Goal: Task Accomplishment & Management: Use online tool/utility

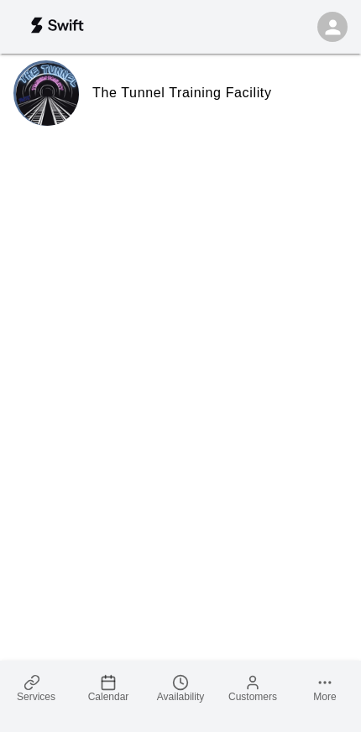
click at [124, 691] on span "Calendar" at bounding box center [108, 697] width 41 height 12
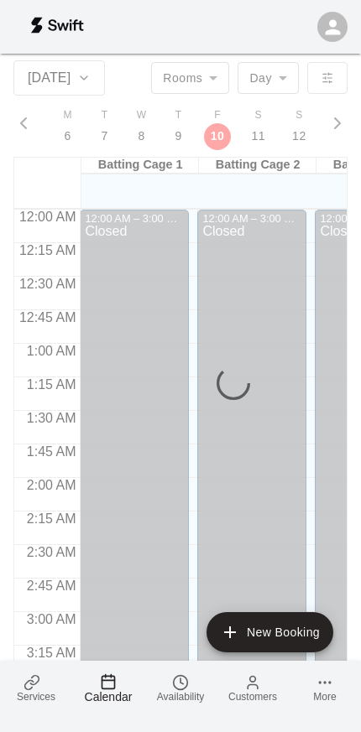
scroll to position [1865, 0]
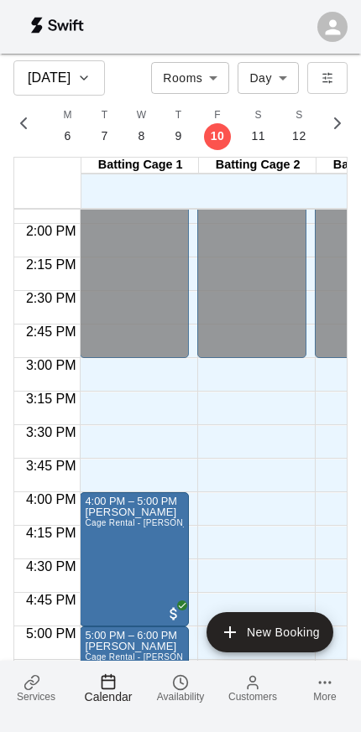
click at [36, 696] on span "Services" at bounding box center [36, 697] width 39 height 12
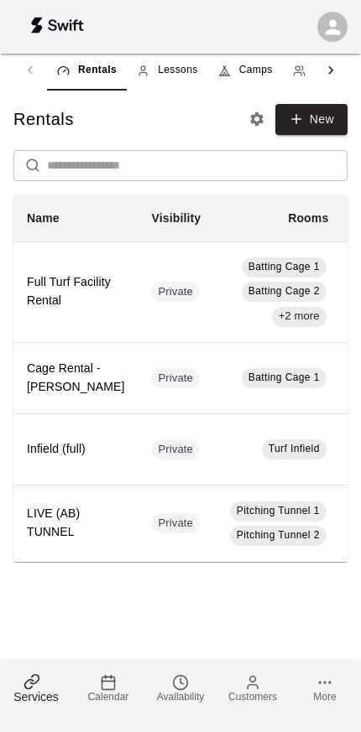
click at [183, 61] on link "Lessons" at bounding box center [167, 70] width 81 height 40
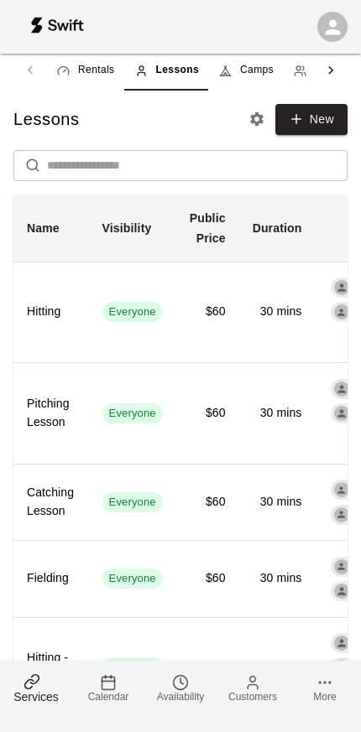
click at [255, 74] on span "Camps" at bounding box center [257, 70] width 34 height 17
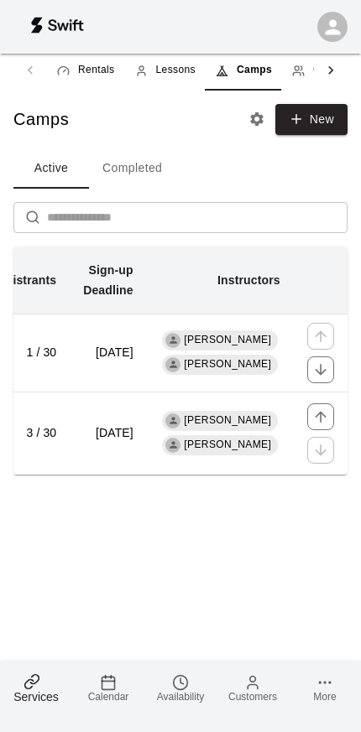
scroll to position [0, 439]
click at [133, 443] on h6 "[DATE]" at bounding box center [108, 433] width 50 height 18
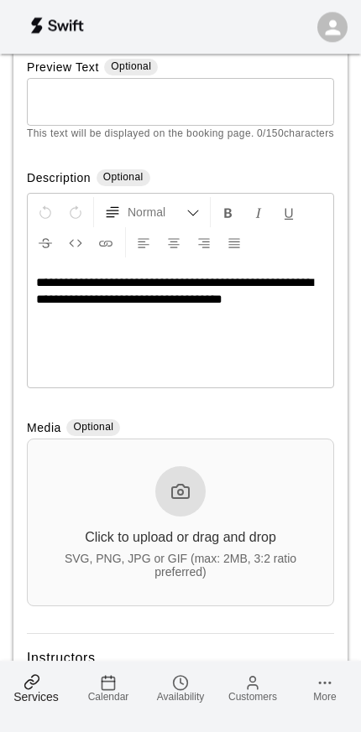
scroll to position [325, 0]
click at [179, 495] on circle at bounding box center [180, 492] width 5 height 5
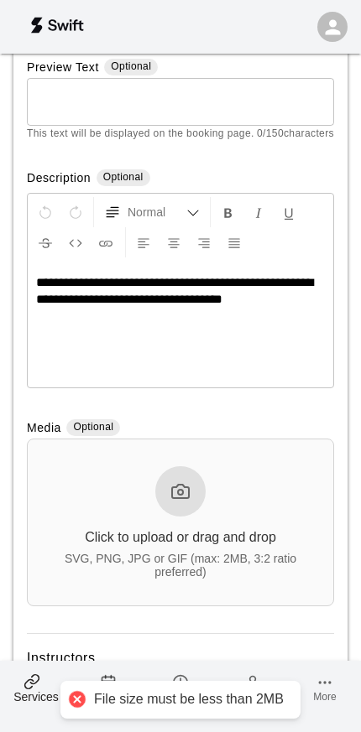
click at [182, 502] on icon at bounding box center [180, 491] width 20 height 20
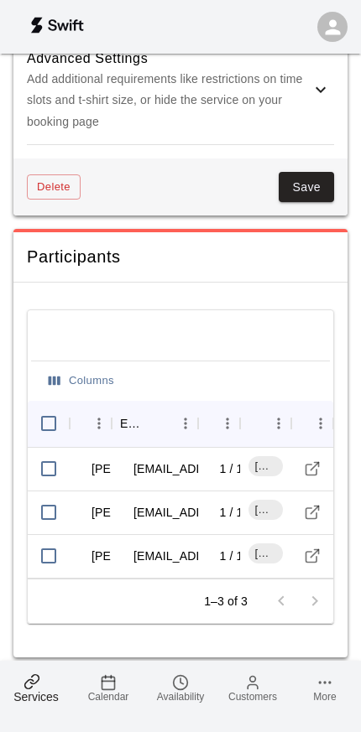
scroll to position [2397, 0]
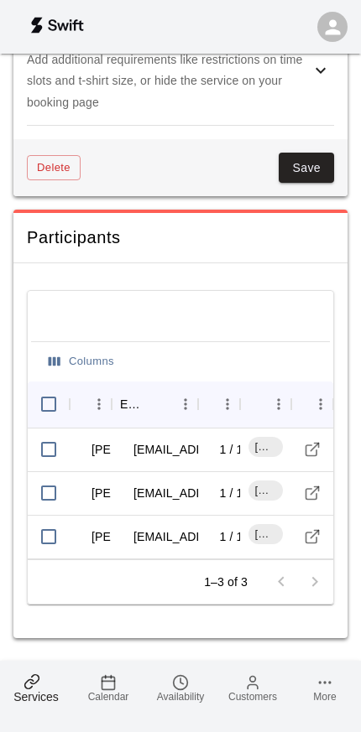
click at [304, 161] on button "Save" at bounding box center [305, 168] width 55 height 31
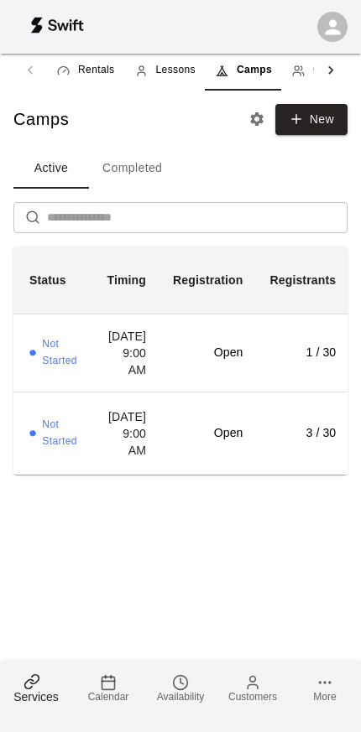
scroll to position [0, 73]
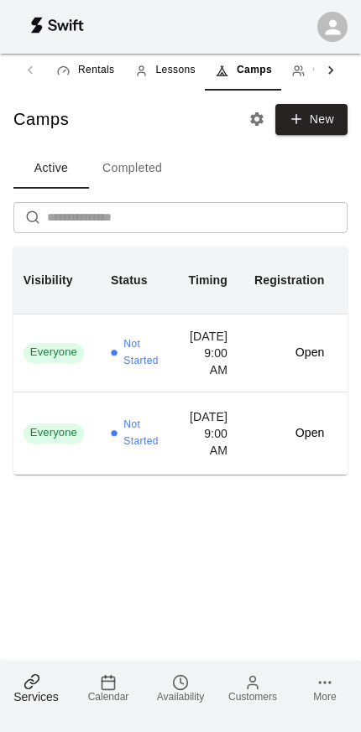
click at [200, 474] on td "[DATE] 9:00 AM" at bounding box center [207, 433] width 66 height 82
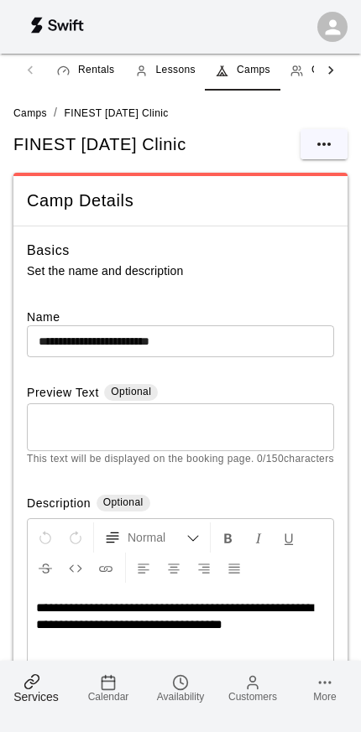
click at [324, 148] on icon "select merge strategy" at bounding box center [324, 144] width 20 height 20
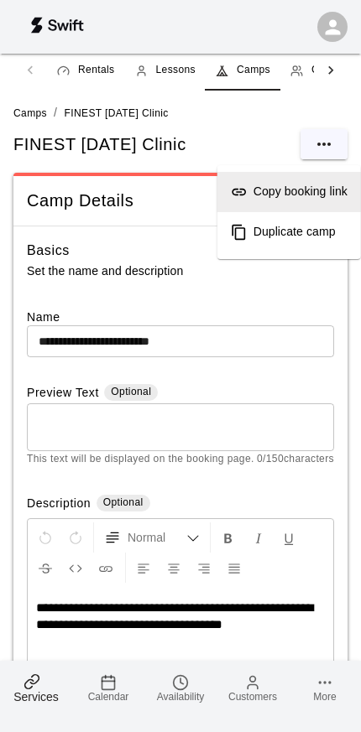
click at [322, 190] on h6 "Copy booking link" at bounding box center [300, 192] width 94 height 18
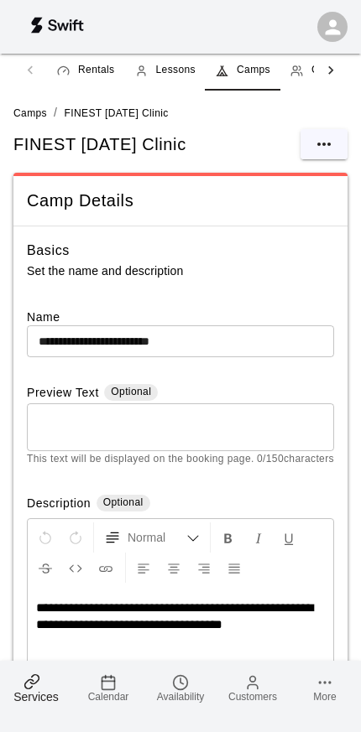
click at [336, 153] on button "select merge strategy" at bounding box center [323, 144] width 47 height 30
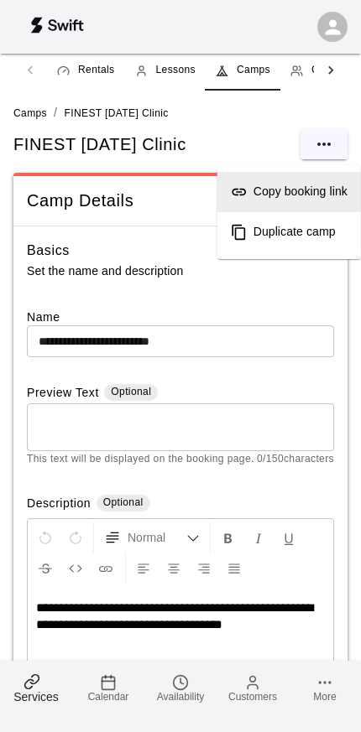
click at [321, 190] on h6 "Copy booking link" at bounding box center [300, 192] width 94 height 18
